Goal: Transaction & Acquisition: Purchase product/service

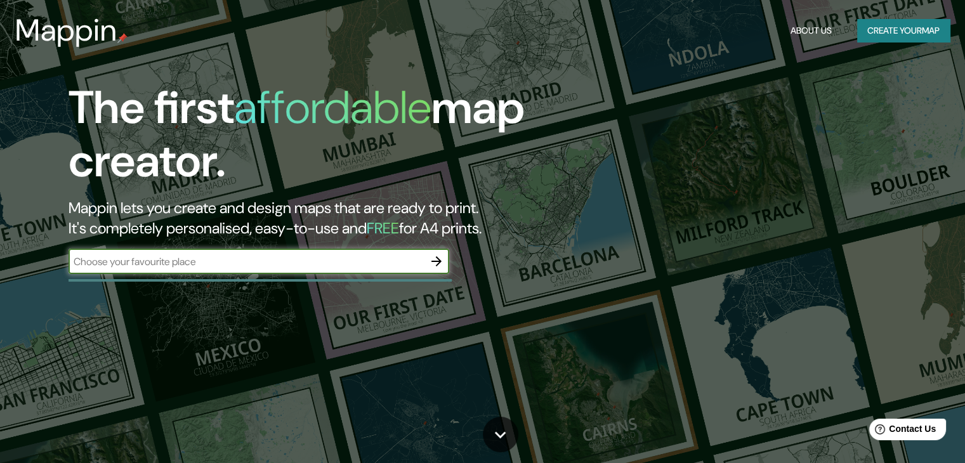
click at [911, 39] on button "Create your map" at bounding box center [903, 30] width 93 height 23
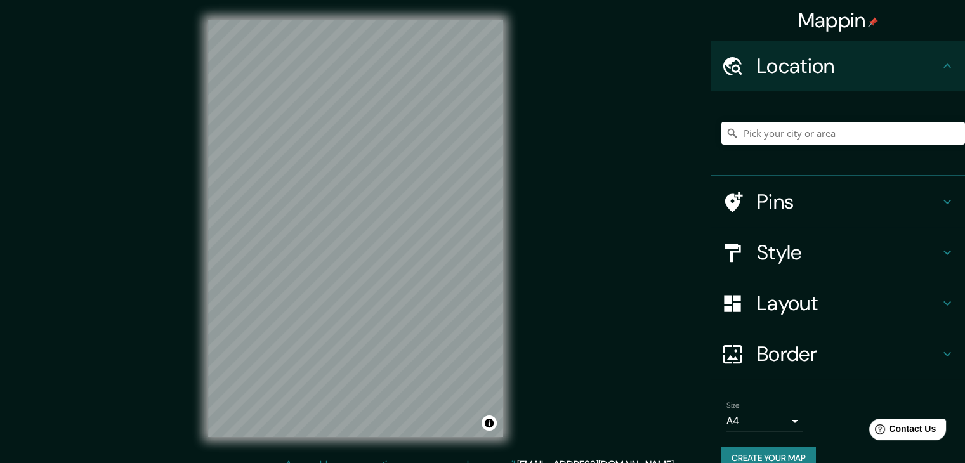
click at [636, 161] on div "Mappin Location Pins Style Layout Border Choose a border. Hint : you can make l…" at bounding box center [482, 239] width 965 height 478
click at [605, 221] on div "Mappin Location Pins Style Layout Border Choose a border. Hint : you can make l…" at bounding box center [482, 239] width 965 height 478
click at [510, 166] on div "© Mapbox © OpenStreetMap Improve this map" at bounding box center [356, 228] width 336 height 457
click at [434, 263] on div "© Mapbox © OpenStreetMap Improve this map" at bounding box center [356, 228] width 336 height 457
drag, startPoint x: 503, startPoint y: 279, endPoint x: 556, endPoint y: 164, distance: 125.8
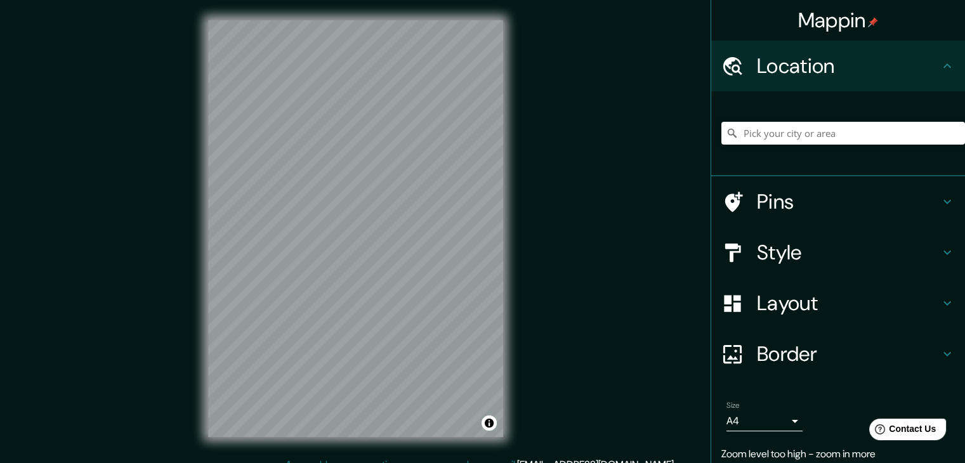
click at [556, 164] on div "Mappin Location Pins Style Layout Border Choose a border. Hint : you can make l…" at bounding box center [482, 239] width 965 height 478
click at [848, 140] on input "Pick your city or area" at bounding box center [843, 133] width 244 height 23
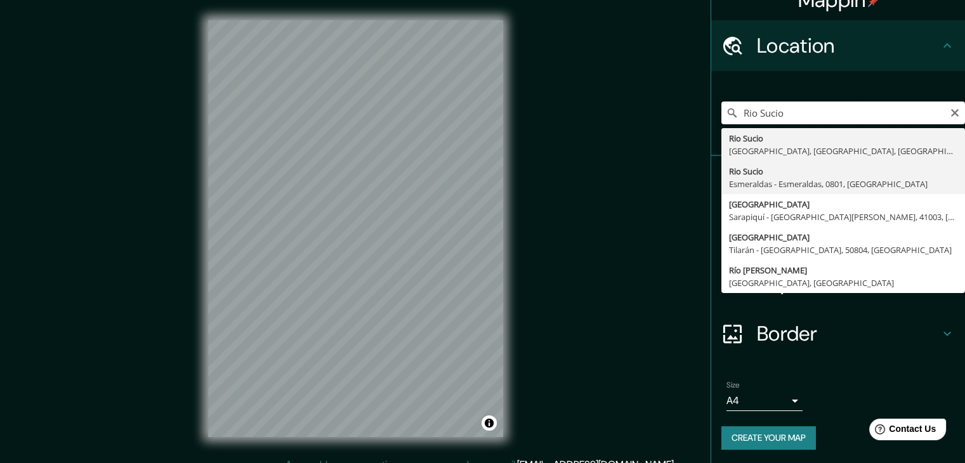
scroll to position [22, 0]
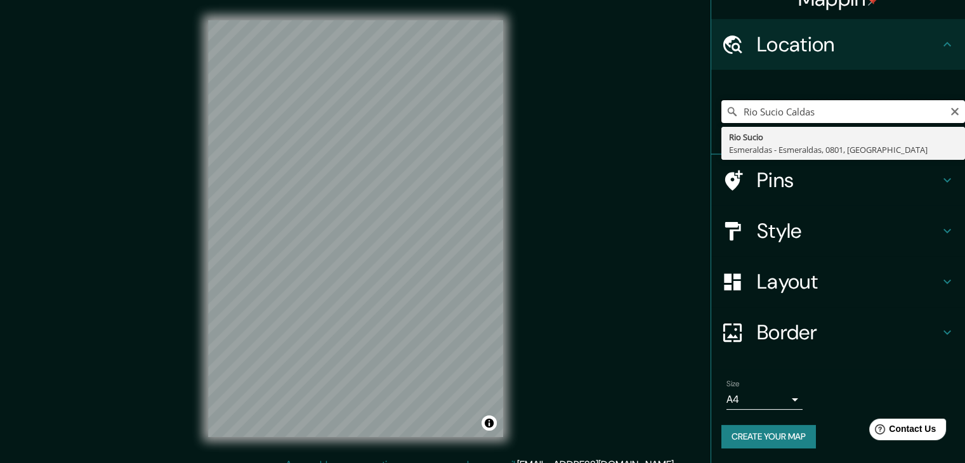
click at [779, 112] on input "Rio Sucio Caldas" at bounding box center [843, 111] width 244 height 23
click at [774, 113] on input "Rio Sucio Caldas" at bounding box center [843, 111] width 244 height 23
click at [751, 112] on input "Rio Sucio Caldas" at bounding box center [843, 111] width 244 height 23
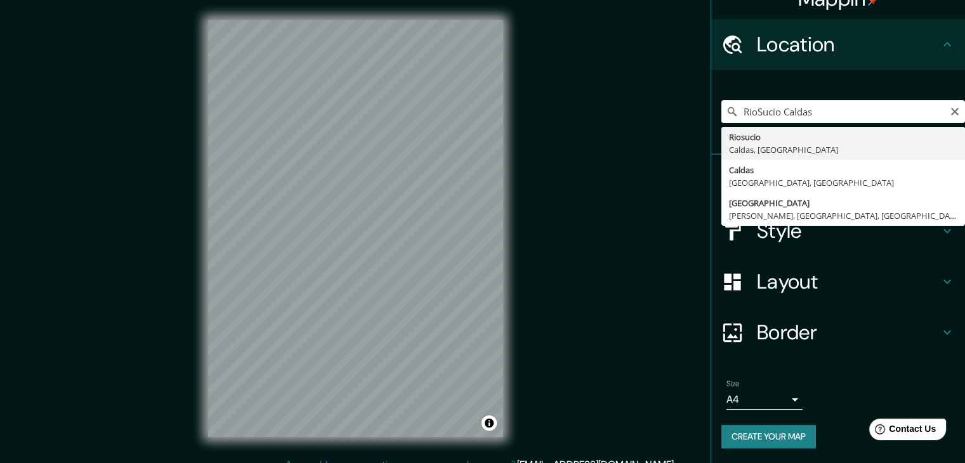
type input "Riosucio, [GEOGRAPHIC_DATA], [GEOGRAPHIC_DATA]"
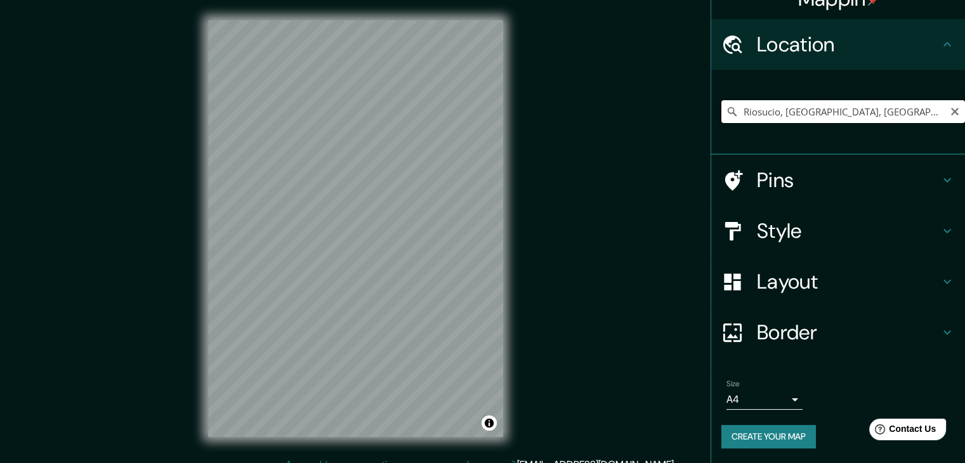
click at [777, 116] on input "Riosucio, [GEOGRAPHIC_DATA], [GEOGRAPHIC_DATA]" at bounding box center [843, 111] width 244 height 23
click at [873, 115] on input "Riosucio, [GEOGRAPHIC_DATA], [GEOGRAPHIC_DATA]" at bounding box center [843, 111] width 244 height 23
click at [774, 397] on body "Mappin Location [GEOGRAPHIC_DATA], [GEOGRAPHIC_DATA], [GEOGRAPHIC_DATA] Pins St…" at bounding box center [482, 231] width 965 height 463
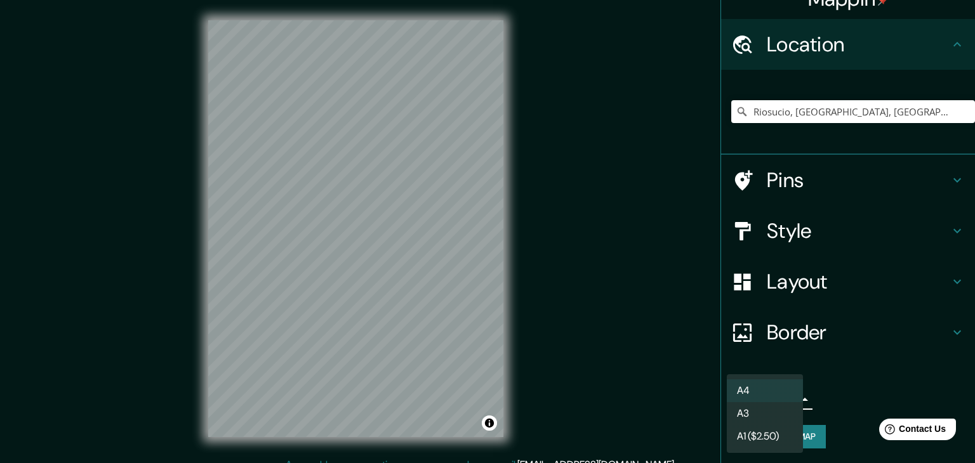
click at [843, 397] on div at bounding box center [487, 231] width 975 height 463
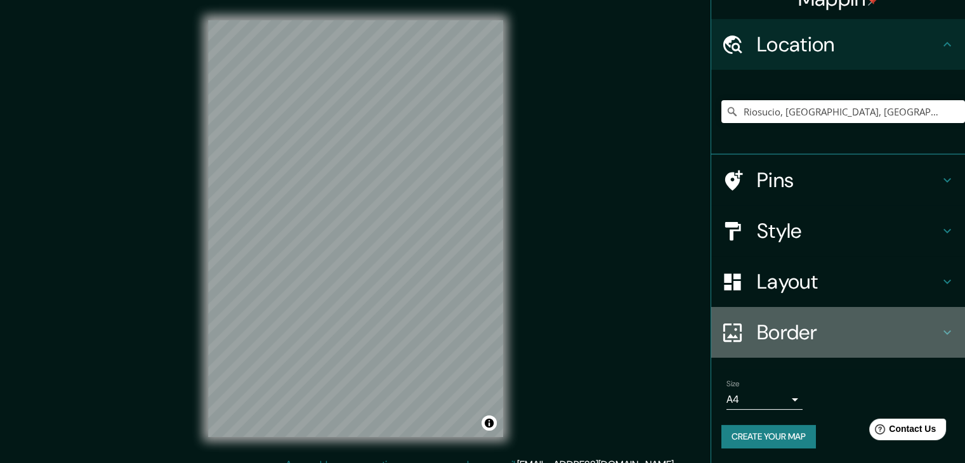
click at [805, 333] on h4 "Border" at bounding box center [848, 332] width 183 height 25
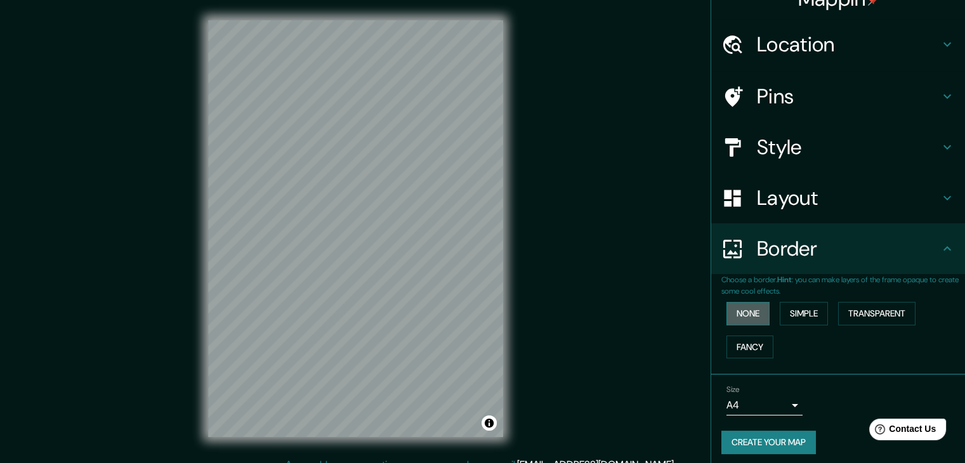
click at [740, 313] on button "None" at bounding box center [748, 313] width 43 height 23
click at [746, 341] on button "Fancy" at bounding box center [750, 347] width 47 height 23
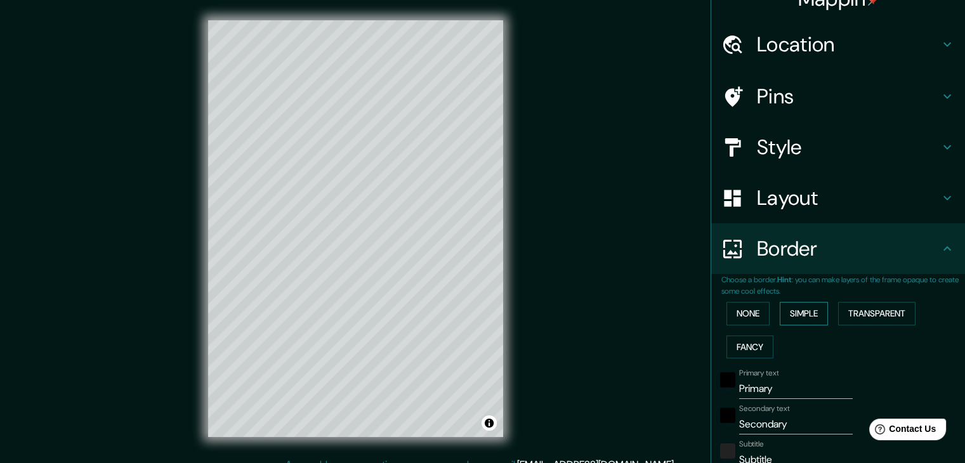
click at [804, 314] on button "Simple" at bounding box center [804, 313] width 48 height 23
click at [739, 317] on button "None" at bounding box center [748, 313] width 43 height 23
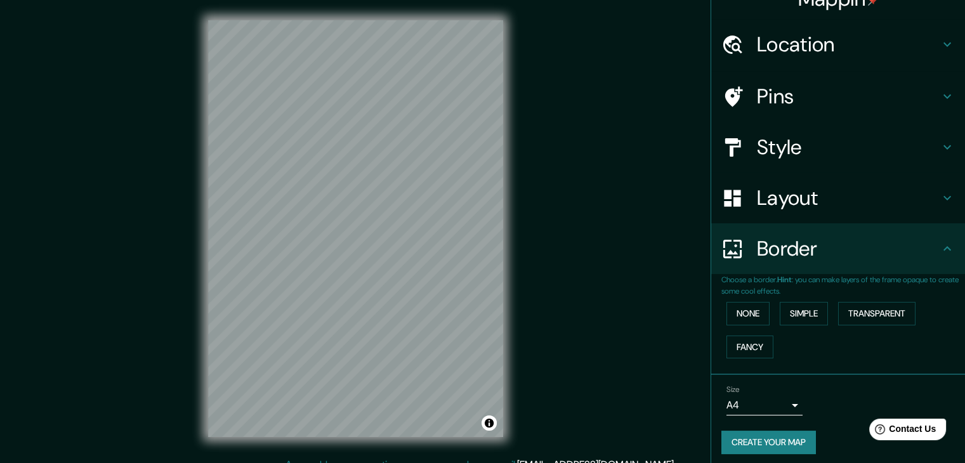
click at [784, 207] on h4 "Layout" at bounding box center [848, 197] width 183 height 25
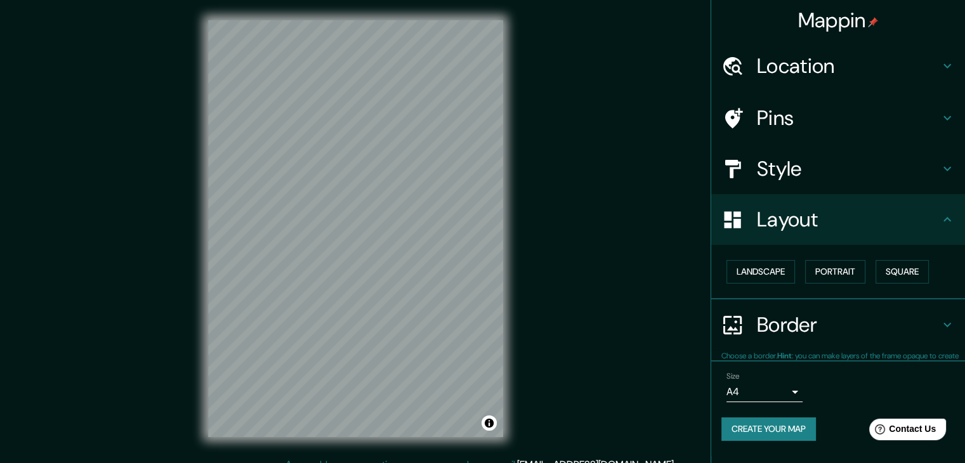
scroll to position [0, 0]
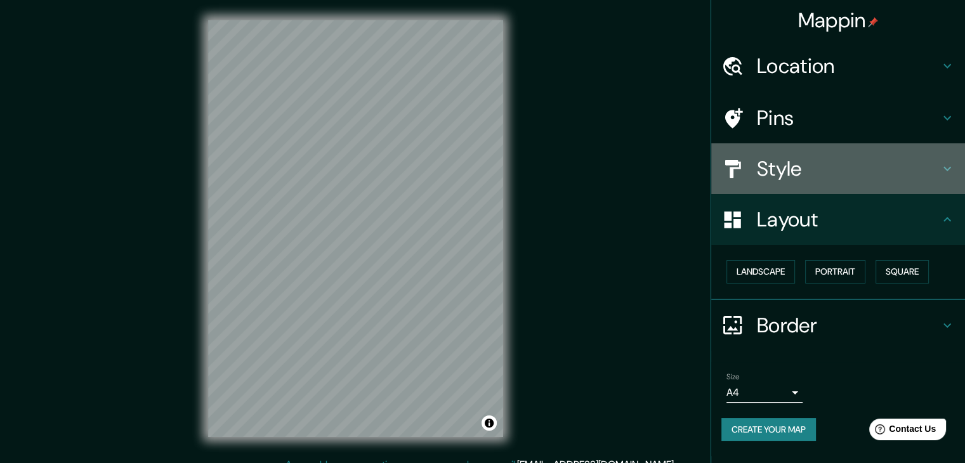
click at [799, 170] on h4 "Style" at bounding box center [848, 168] width 183 height 25
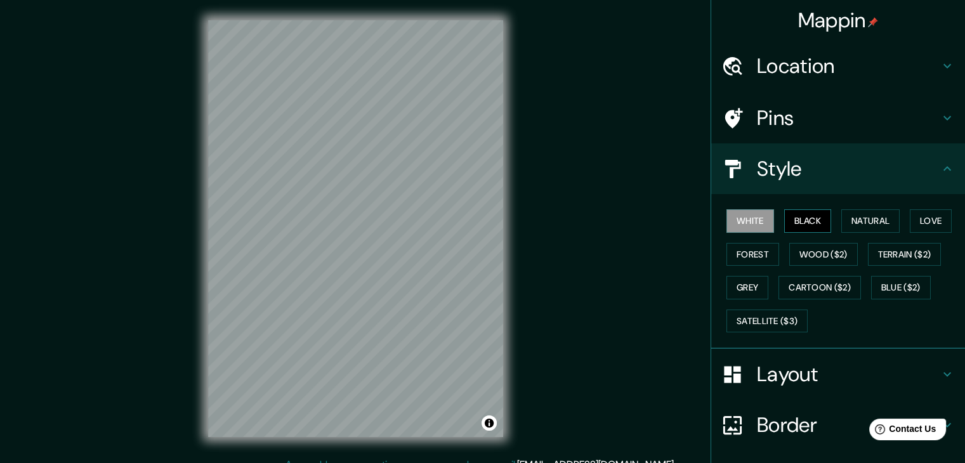
click at [804, 215] on button "Black" at bounding box center [808, 220] width 48 height 23
click at [744, 216] on button "White" at bounding box center [751, 220] width 48 height 23
click at [781, 116] on h4 "Pins" at bounding box center [848, 117] width 183 height 25
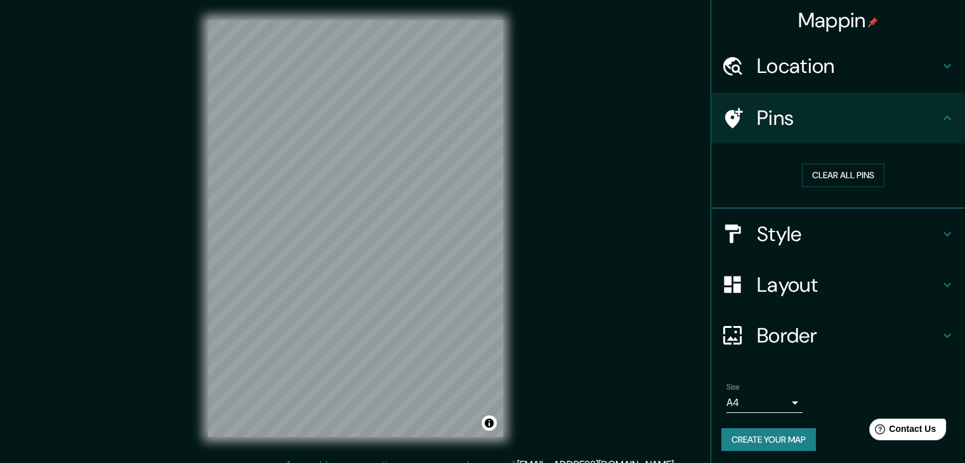
click at [800, 60] on h4 "Location" at bounding box center [848, 65] width 183 height 25
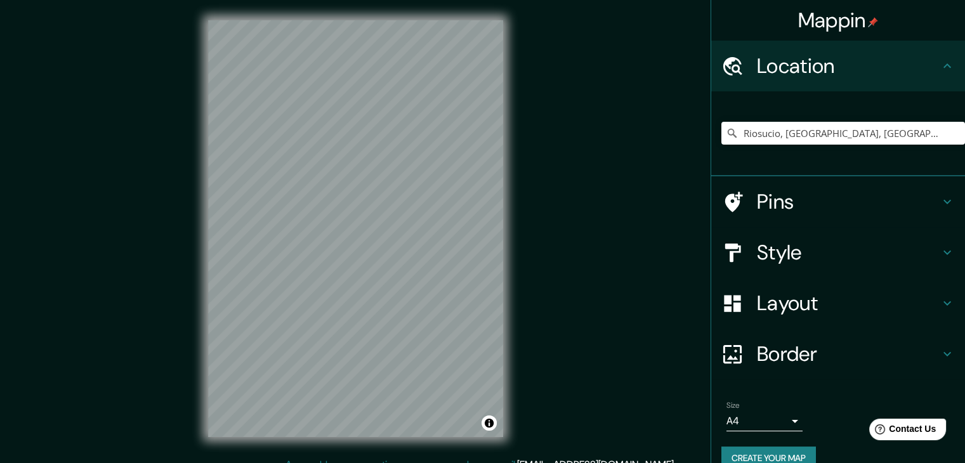
click at [800, 65] on h4 "Location" at bounding box center [848, 65] width 183 height 25
click at [848, 133] on input "Riosucio, [GEOGRAPHIC_DATA], [GEOGRAPHIC_DATA]" at bounding box center [843, 133] width 244 height 23
click at [749, 450] on button "Create your map" at bounding box center [768, 458] width 95 height 23
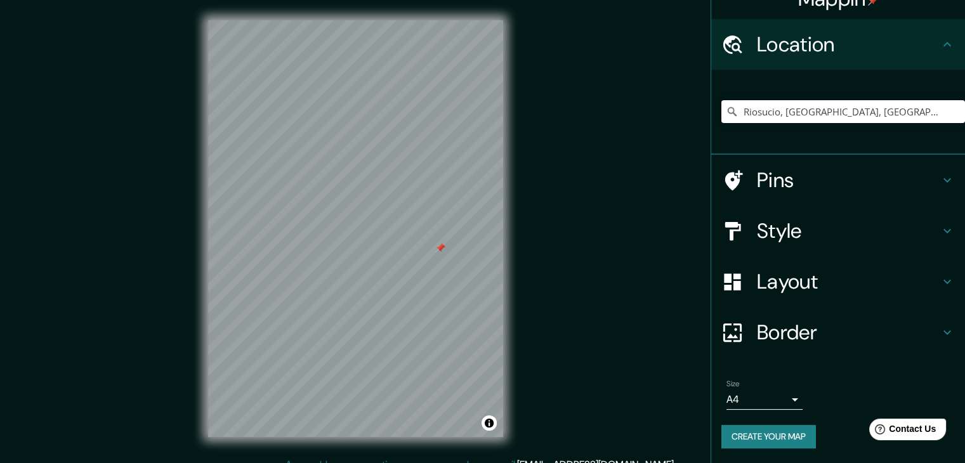
click at [767, 441] on button "Create your map" at bounding box center [768, 436] width 95 height 23
click at [443, 249] on div at bounding box center [444, 251] width 10 height 10
click at [443, 249] on div at bounding box center [442, 250] width 10 height 10
click at [747, 436] on button "Create your map" at bounding box center [768, 436] width 95 height 23
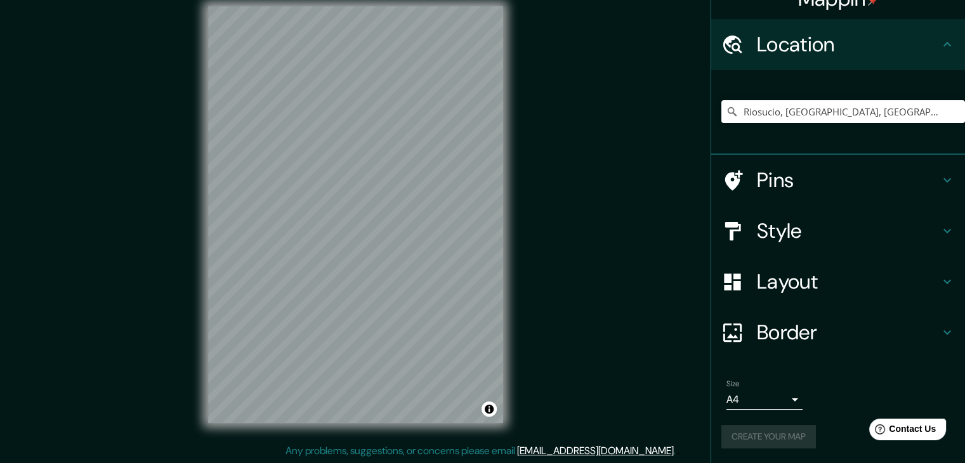
scroll to position [15, 0]
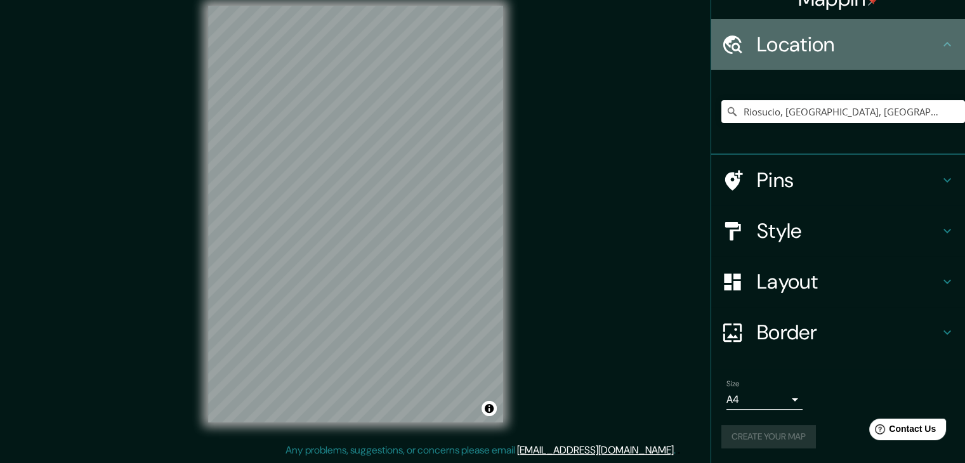
click at [940, 42] on icon at bounding box center [947, 44] width 15 height 15
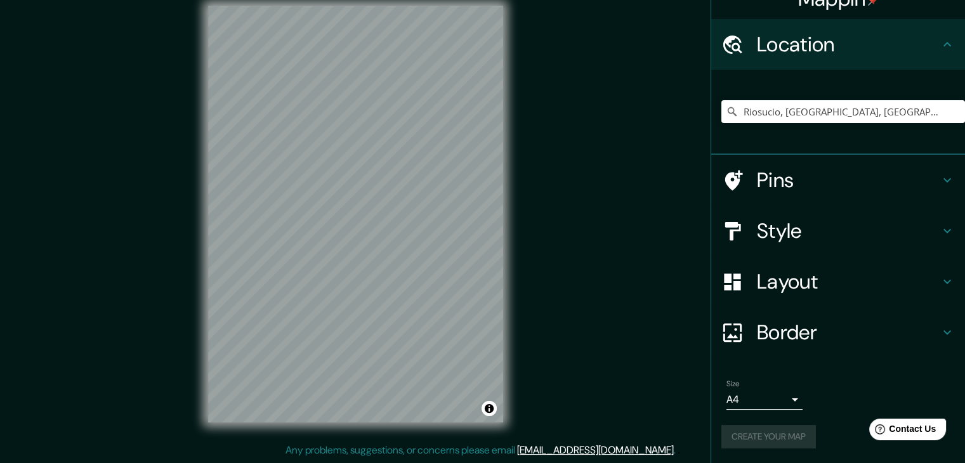
click at [944, 45] on icon at bounding box center [947, 44] width 15 height 15
click at [944, 43] on icon at bounding box center [948, 44] width 8 height 4
click at [794, 437] on button "Create your map" at bounding box center [768, 436] width 95 height 23
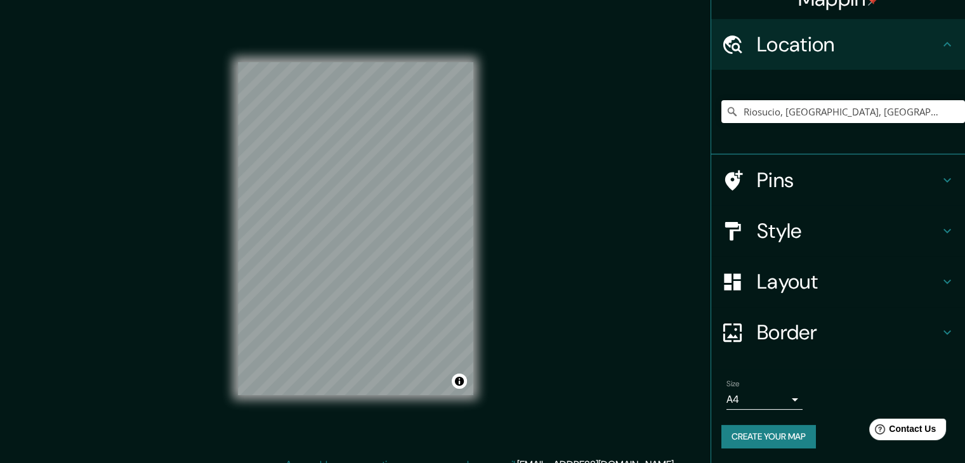
scroll to position [0, 0]
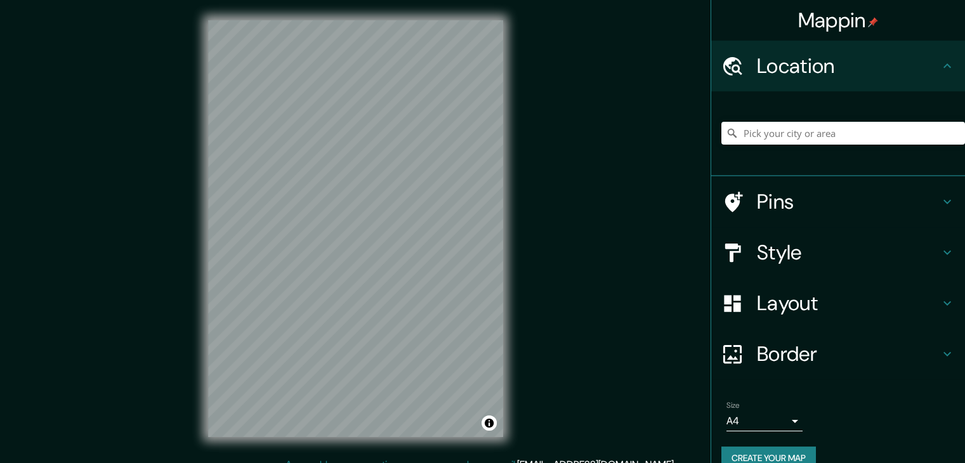
click at [659, 179] on div "Mappin Location Pins Style Layout Border Choose a border. Hint : you can make l…" at bounding box center [482, 239] width 965 height 478
click at [797, 135] on input "Pick your city or area" at bounding box center [843, 133] width 244 height 23
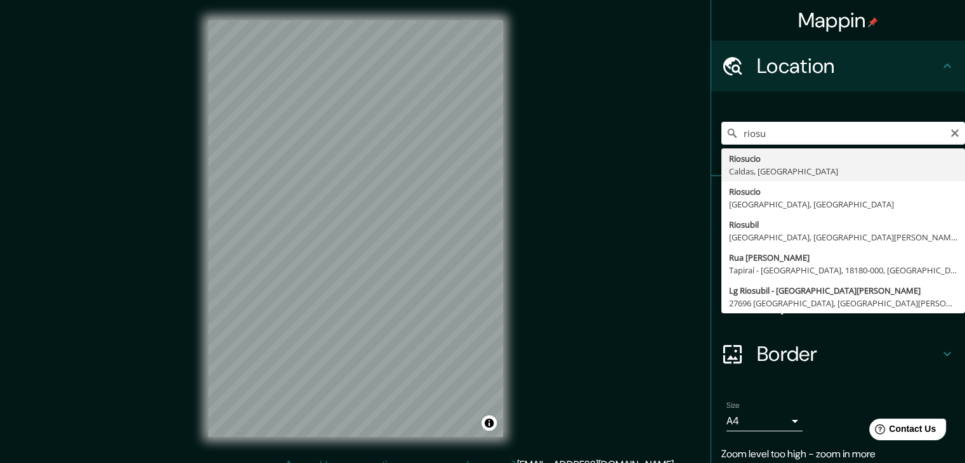
type input "Riosucio, [GEOGRAPHIC_DATA], [GEOGRAPHIC_DATA]"
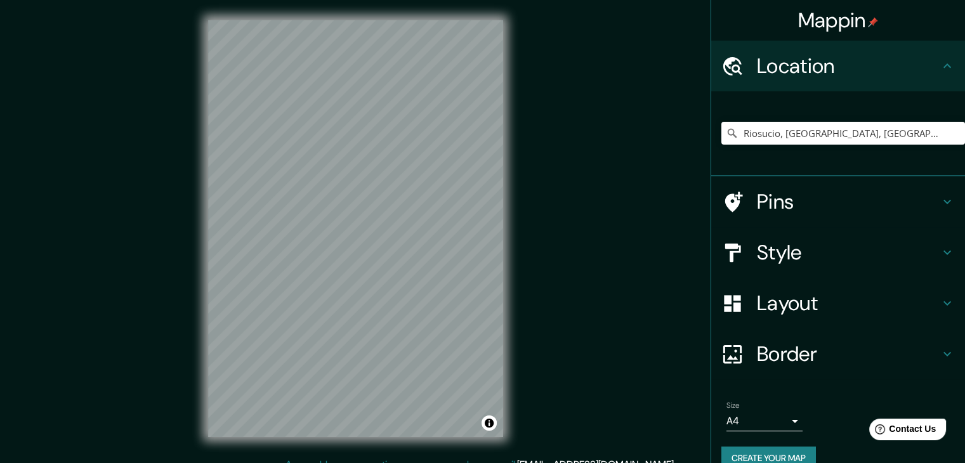
click at [581, 181] on div "Mappin Location [GEOGRAPHIC_DATA], [GEOGRAPHIC_DATA], [GEOGRAPHIC_DATA] Pins St…" at bounding box center [482, 239] width 965 height 478
click at [141, 307] on div "Mappin Location [GEOGRAPHIC_DATA], [GEOGRAPHIC_DATA], [GEOGRAPHIC_DATA] Pins St…" at bounding box center [482, 239] width 965 height 478
click at [637, 253] on div "Mappin Location [GEOGRAPHIC_DATA], [GEOGRAPHIC_DATA], [GEOGRAPHIC_DATA] Pins St…" at bounding box center [482, 239] width 965 height 478
click at [681, 35] on div "Mappin Location [GEOGRAPHIC_DATA], [GEOGRAPHIC_DATA], [GEOGRAPHIC_DATA] Pins St…" at bounding box center [482, 239] width 965 height 478
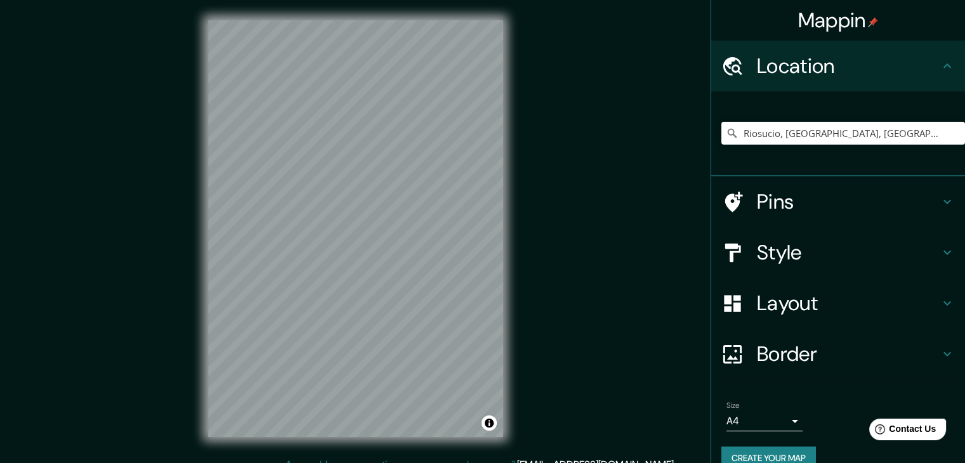
click at [694, 44] on div "Mappin Location [GEOGRAPHIC_DATA], [GEOGRAPHIC_DATA], [GEOGRAPHIC_DATA] Pins St…" at bounding box center [482, 239] width 965 height 478
